Goal: Use online tool/utility

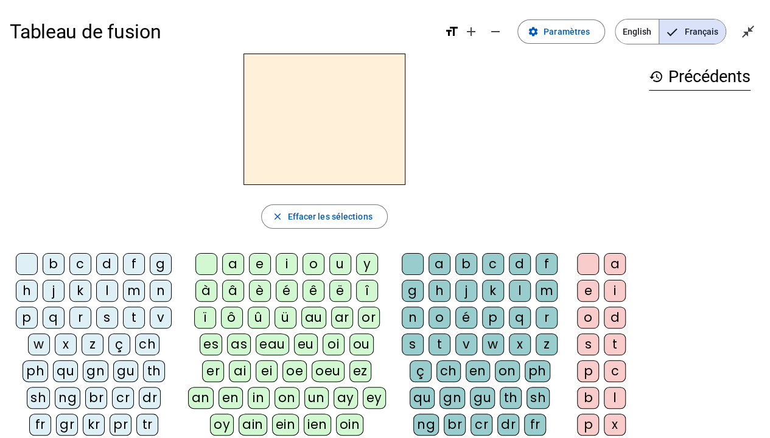
click at [109, 316] on div "s" at bounding box center [107, 318] width 22 height 22
click at [344, 262] on div "u" at bounding box center [340, 264] width 22 height 22
click at [282, 261] on div "i" at bounding box center [287, 264] width 22 height 22
click at [258, 262] on div "e" at bounding box center [260, 264] width 22 height 22
click at [237, 262] on div "a" at bounding box center [233, 264] width 22 height 22
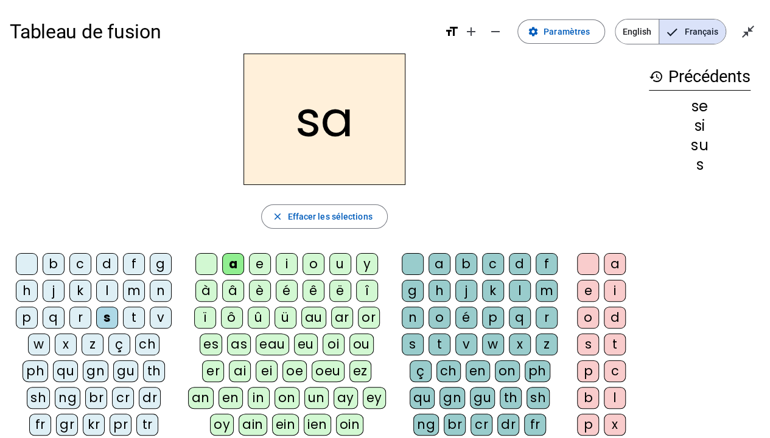
click at [160, 323] on div "v" at bounding box center [161, 318] width 22 height 22
click at [413, 342] on div "s" at bounding box center [413, 345] width 22 height 22
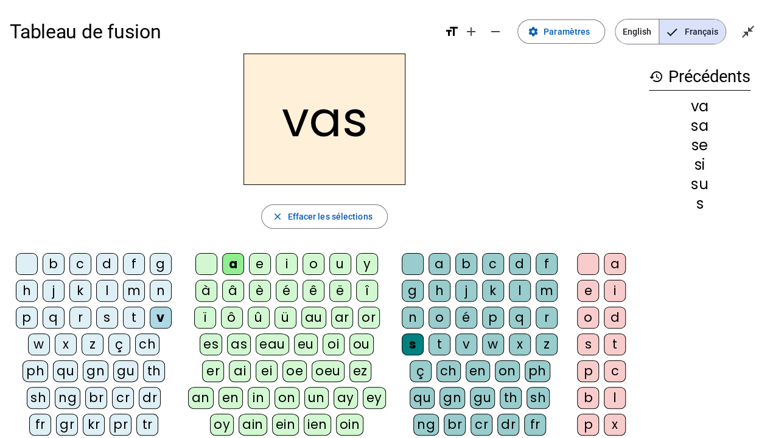
click at [582, 290] on div "e" at bounding box center [588, 291] width 22 height 22
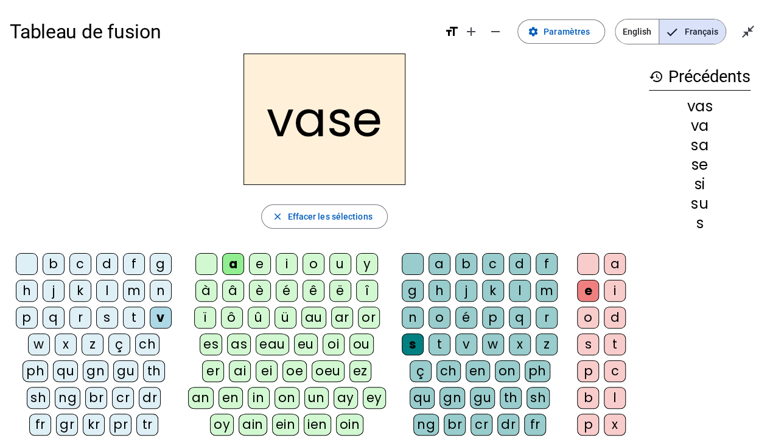
click at [79, 265] on div "c" at bounding box center [80, 264] width 22 height 22
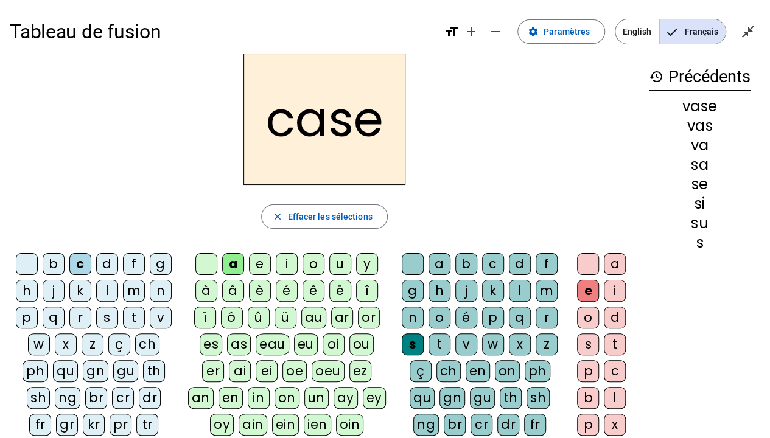
click at [55, 297] on div "j" at bounding box center [54, 291] width 22 height 22
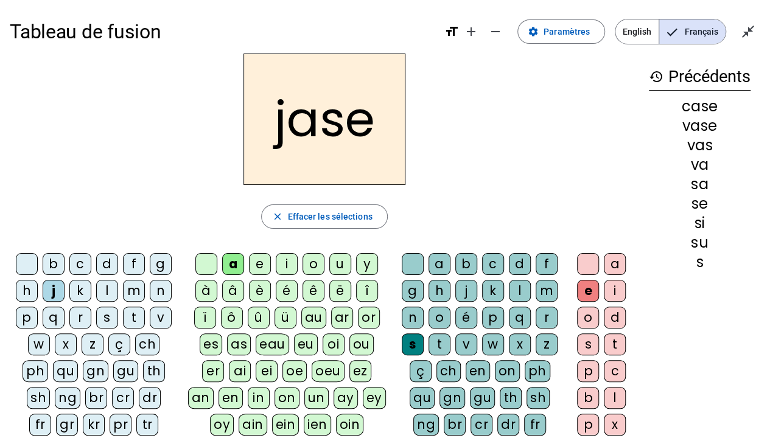
click at [59, 267] on div "b" at bounding box center [54, 264] width 22 height 22
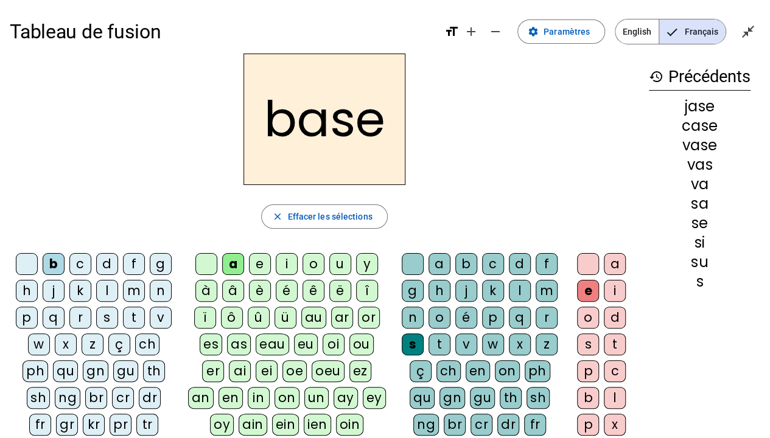
click at [287, 261] on div "i" at bounding box center [287, 264] width 22 height 22
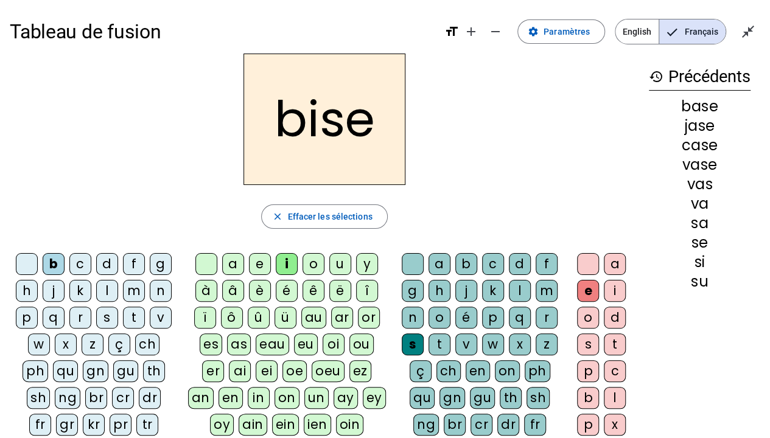
click at [134, 294] on div "m" at bounding box center [134, 291] width 22 height 22
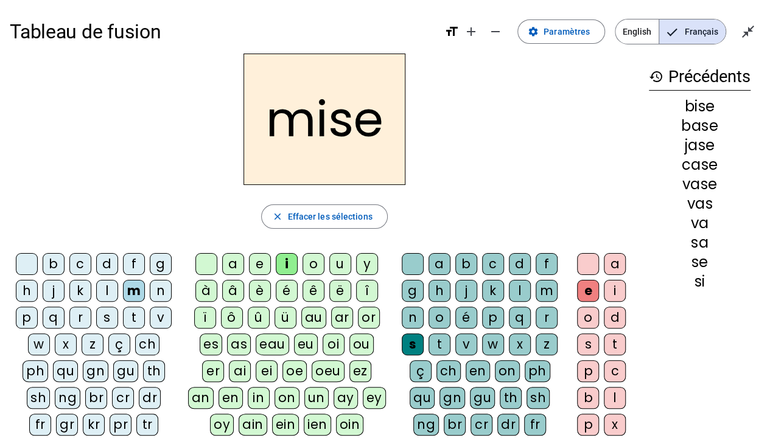
click at [102, 283] on div "l" at bounding box center [107, 291] width 22 height 22
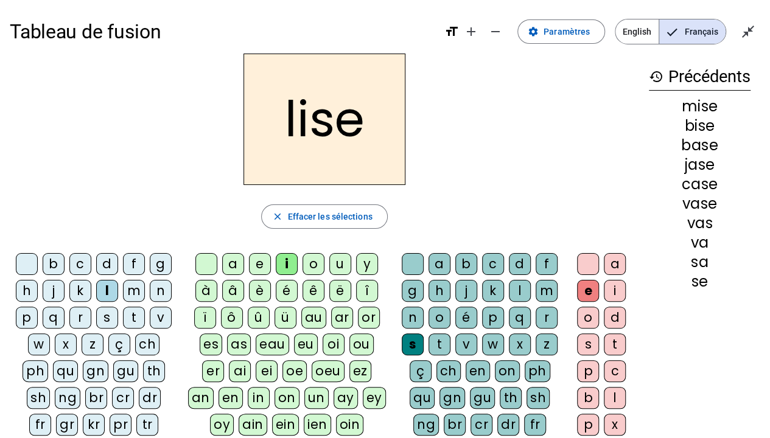
click at [158, 318] on div "v" at bounding box center [161, 318] width 22 height 22
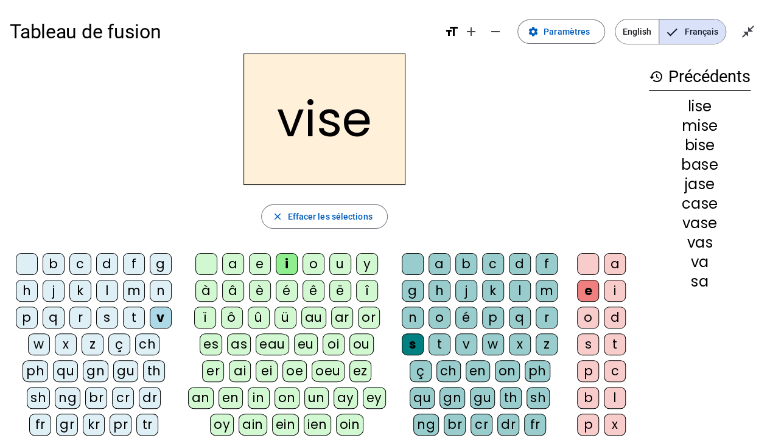
click at [514, 265] on div "d" at bounding box center [520, 264] width 22 height 22
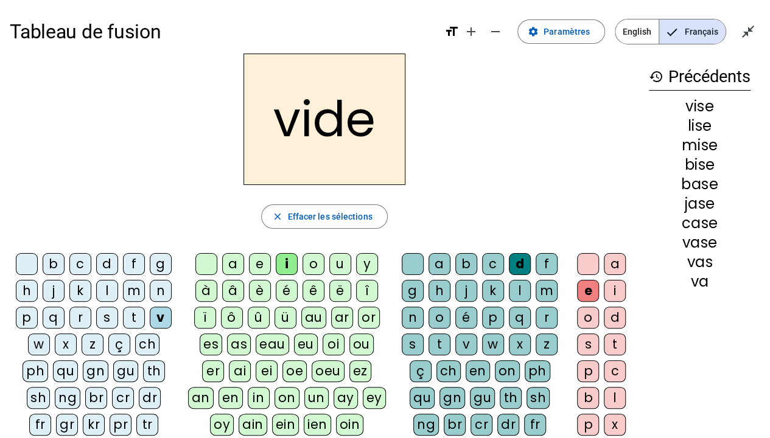
click at [88, 314] on div "r" at bounding box center [80, 318] width 22 height 22
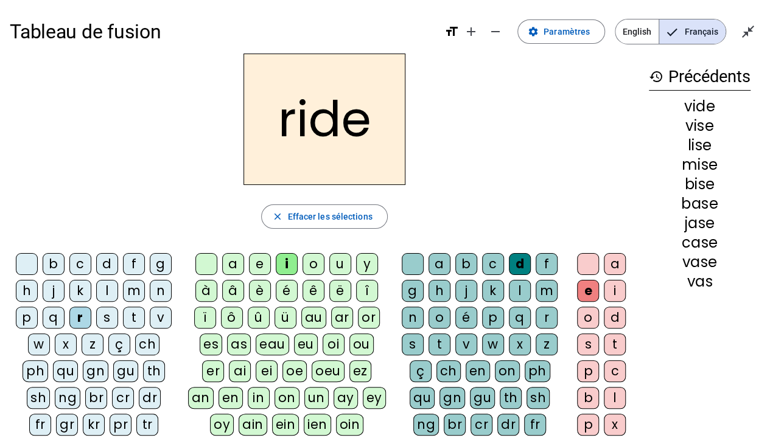
click at [342, 264] on div "u" at bounding box center [340, 264] width 22 height 22
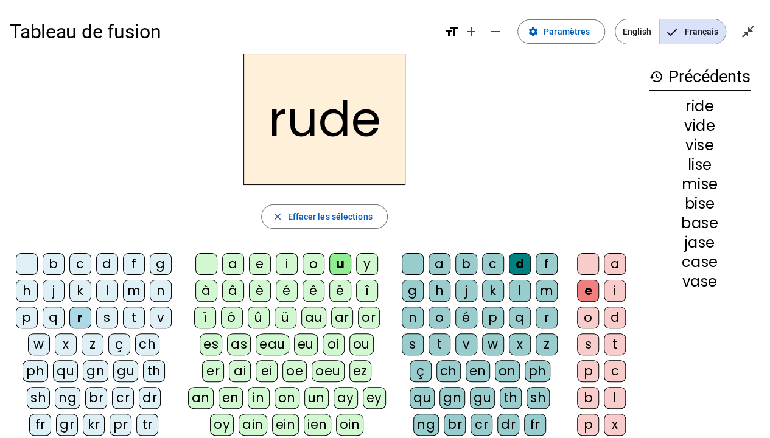
click at [236, 261] on div "a" at bounding box center [233, 264] width 22 height 22
